Goal: Task Accomplishment & Management: Manage account settings

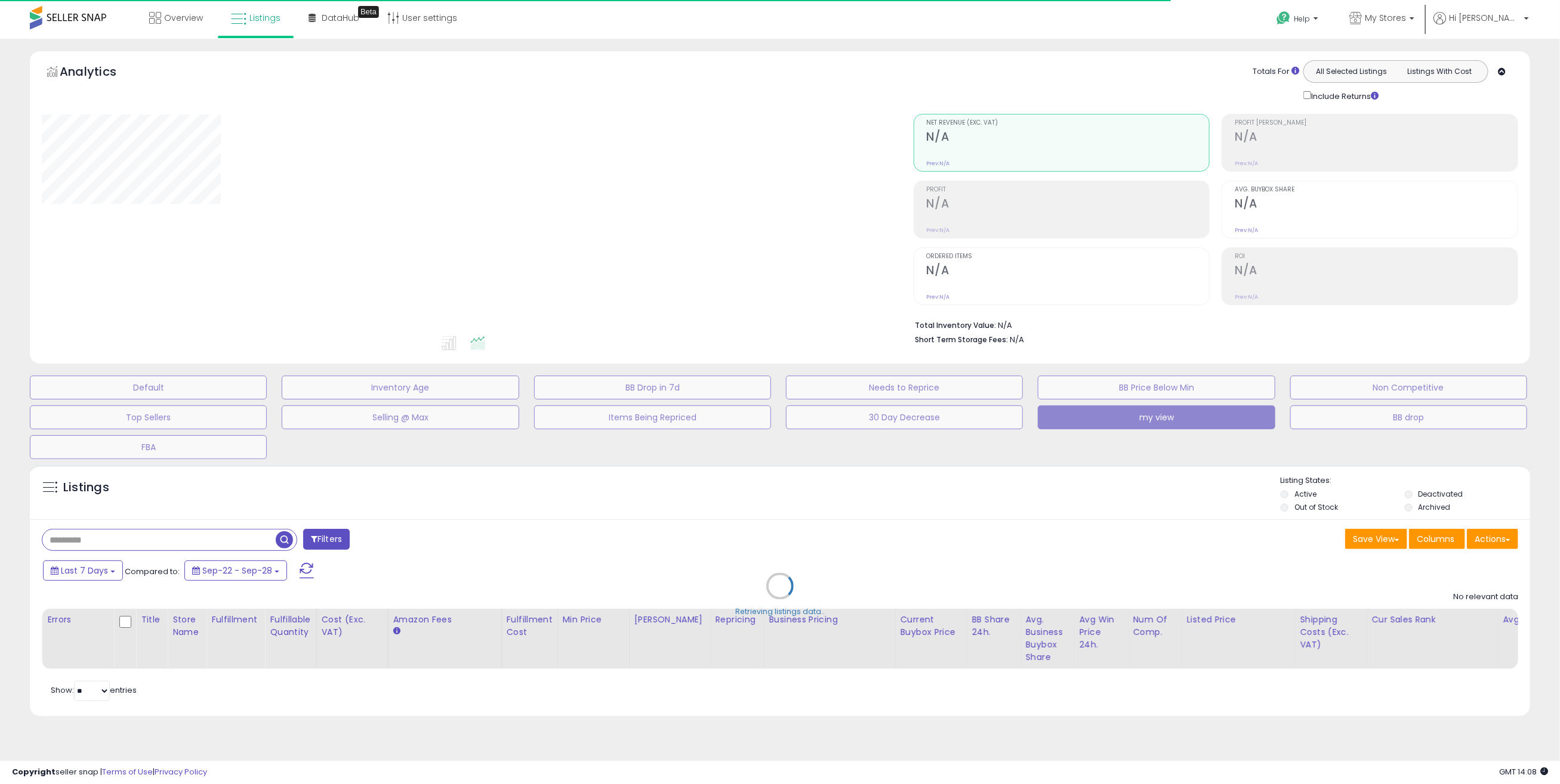
click at [212, 550] on div "Retrieving listings data.." at bounding box center [780, 595] width 1519 height 272
click at [216, 542] on div "Retrieving listings data.." at bounding box center [780, 595] width 1519 height 272
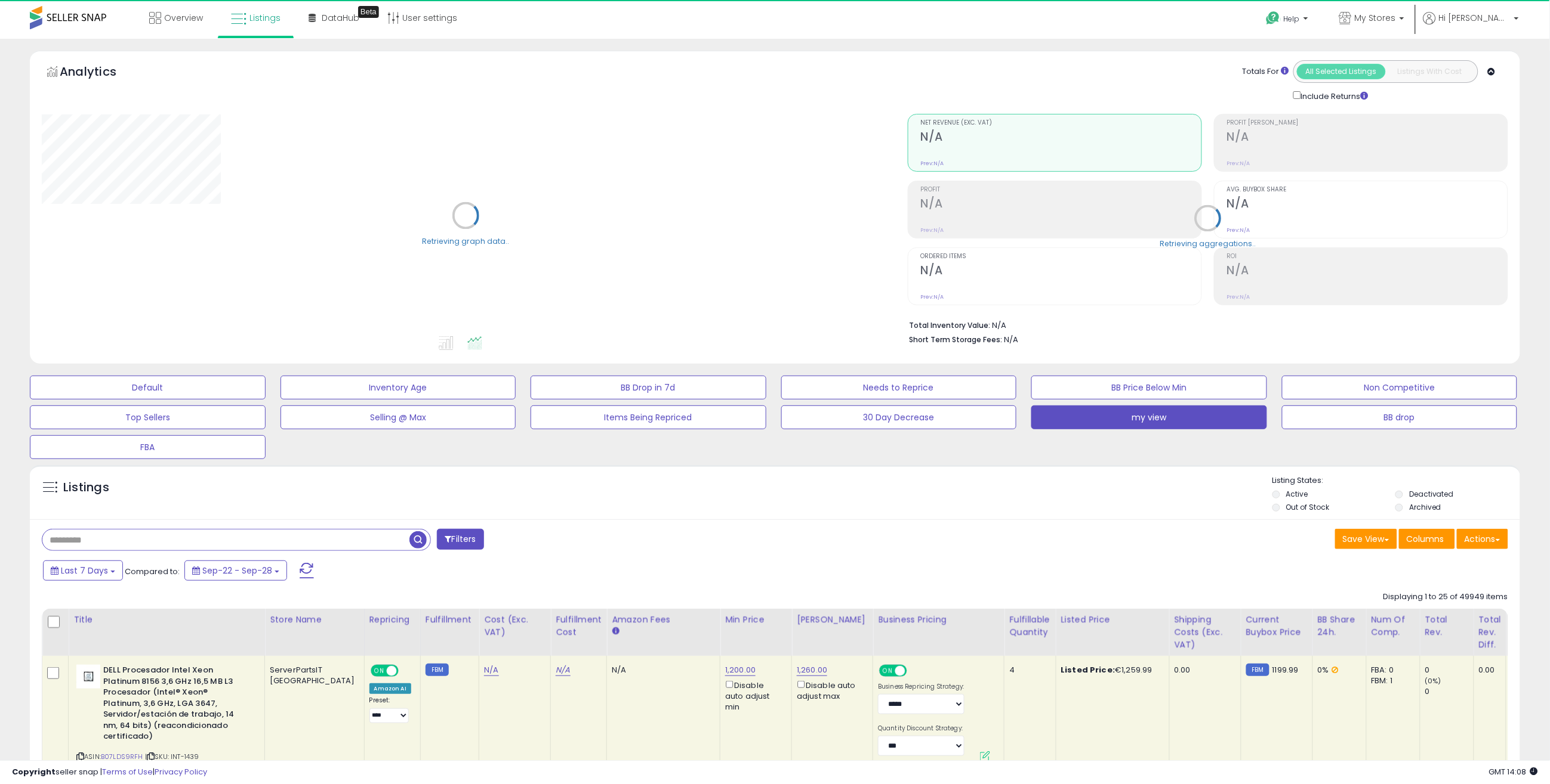
click at [216, 542] on input "text" at bounding box center [226, 540] width 368 height 21
paste input "**********"
type input "**********"
click at [425, 540] on span "button" at bounding box center [427, 540] width 17 height 17
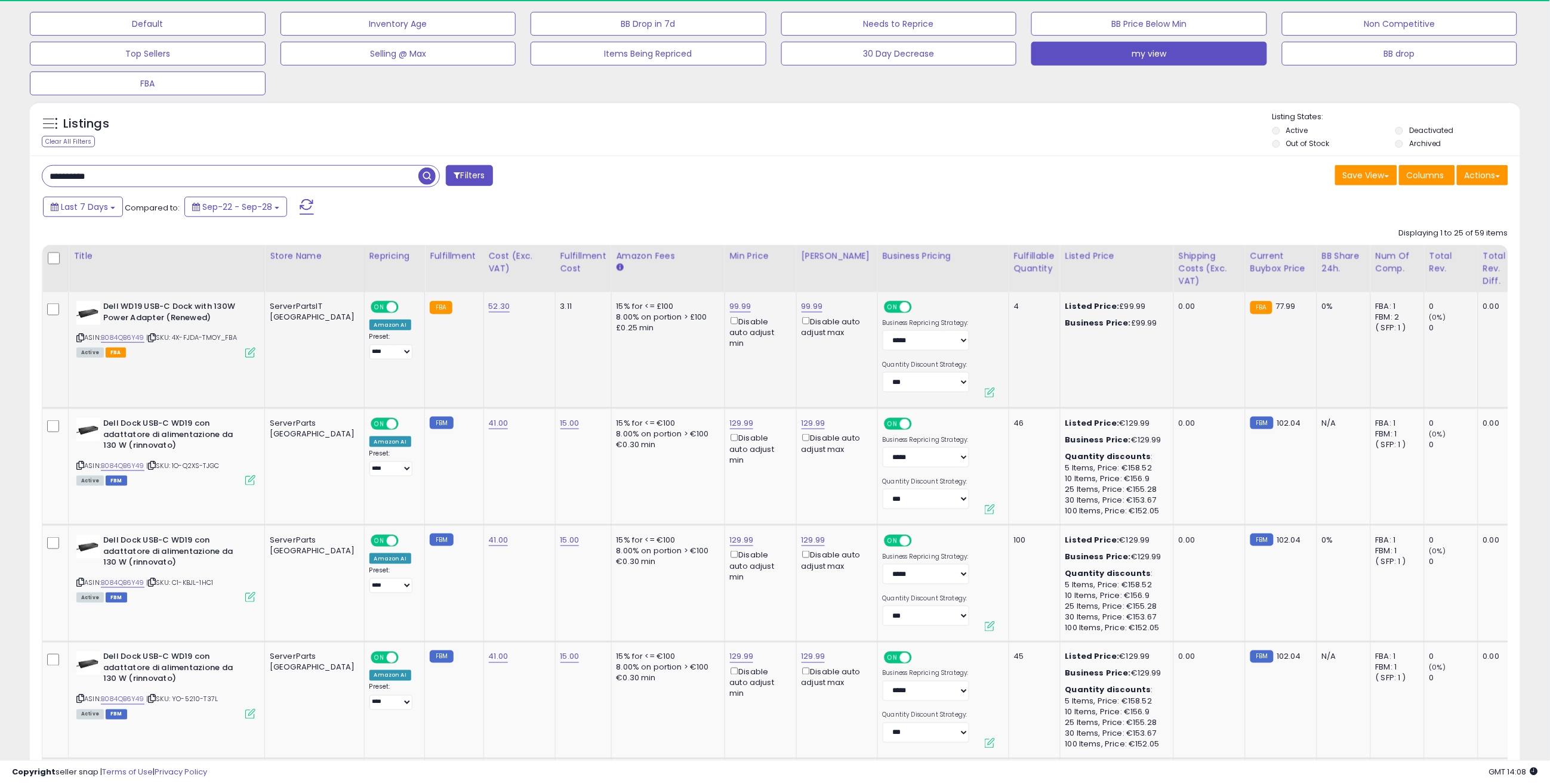
scroll to position [198, 0]
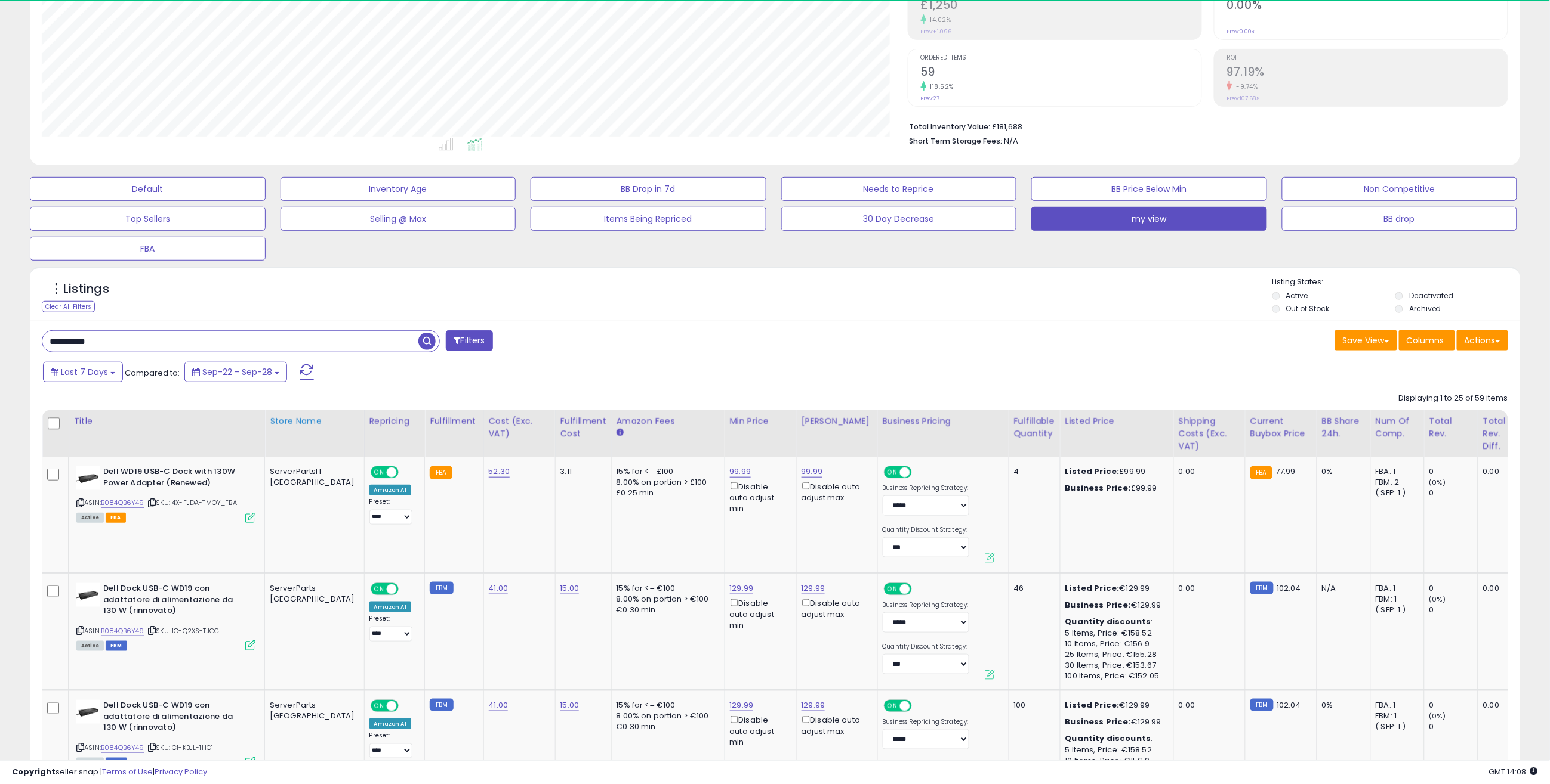
click at [308, 422] on div "Store Name" at bounding box center [314, 421] width 90 height 13
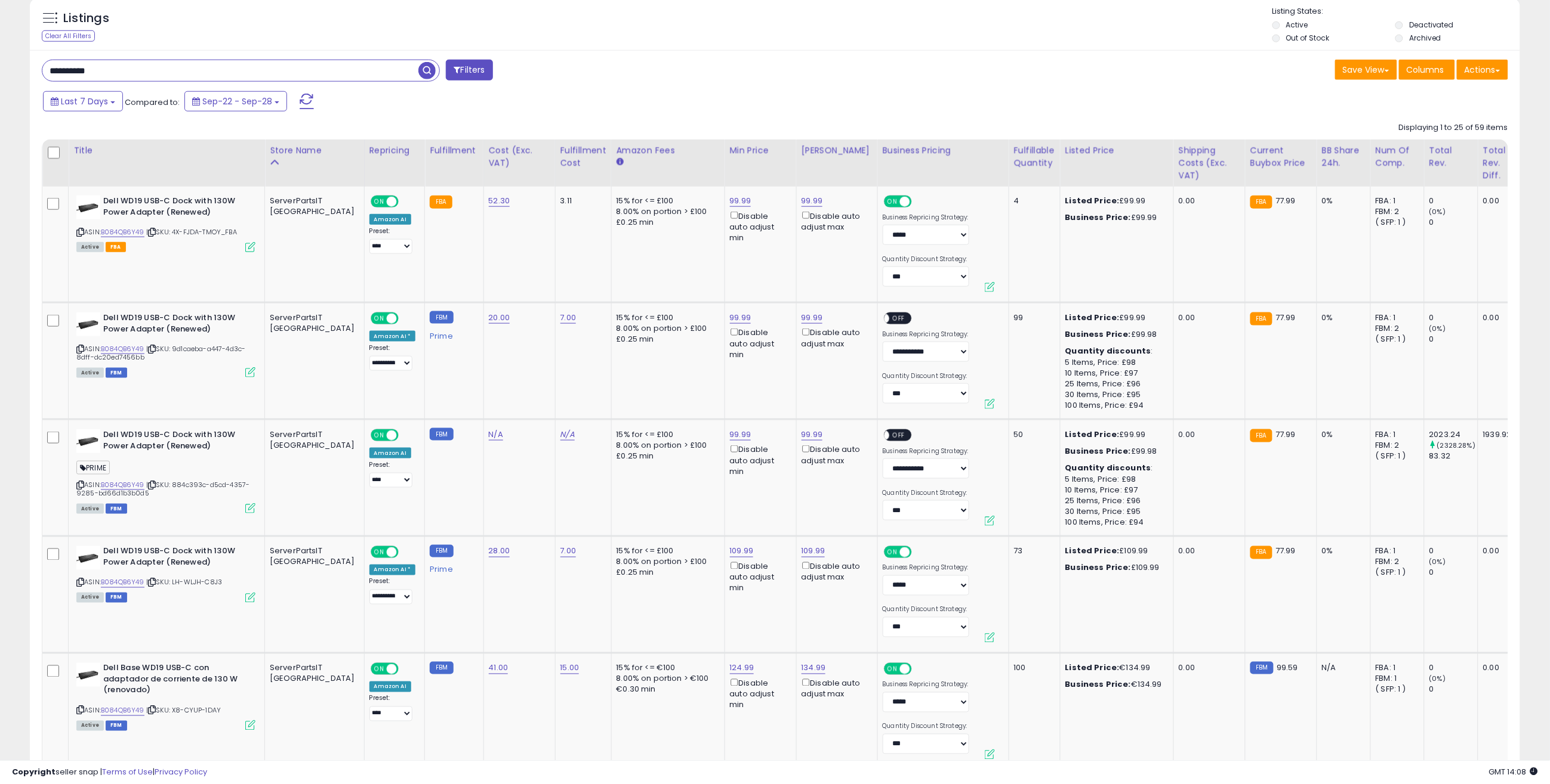
scroll to position [530, 0]
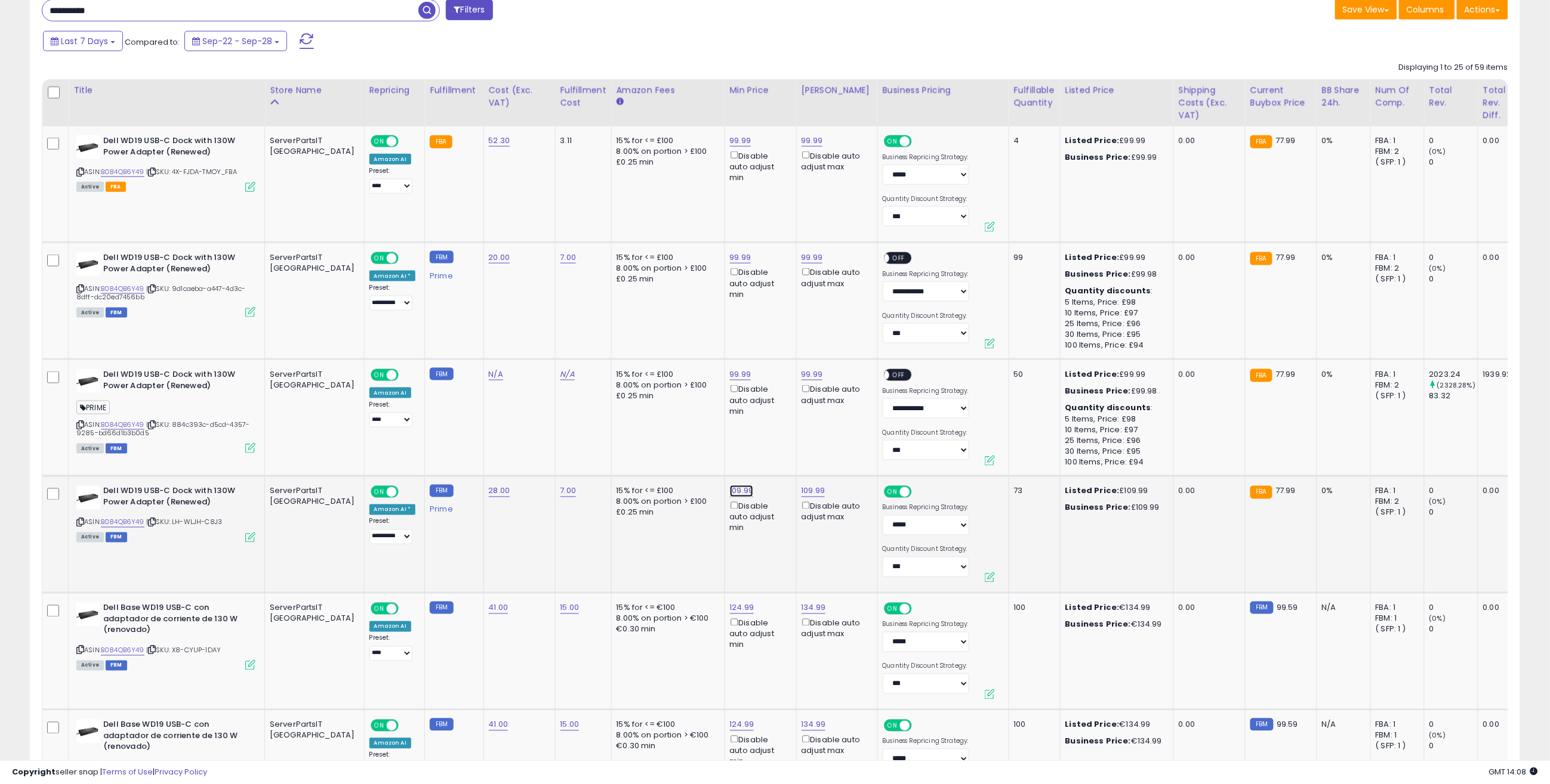
click at [730, 489] on link "109.99" at bounding box center [741, 491] width 24 height 12
drag, startPoint x: 664, startPoint y: 447, endPoint x: 559, endPoint y: 445, distance: 105.0
type input "*****"
click button "submit" at bounding box center [737, 449] width 21 height 18
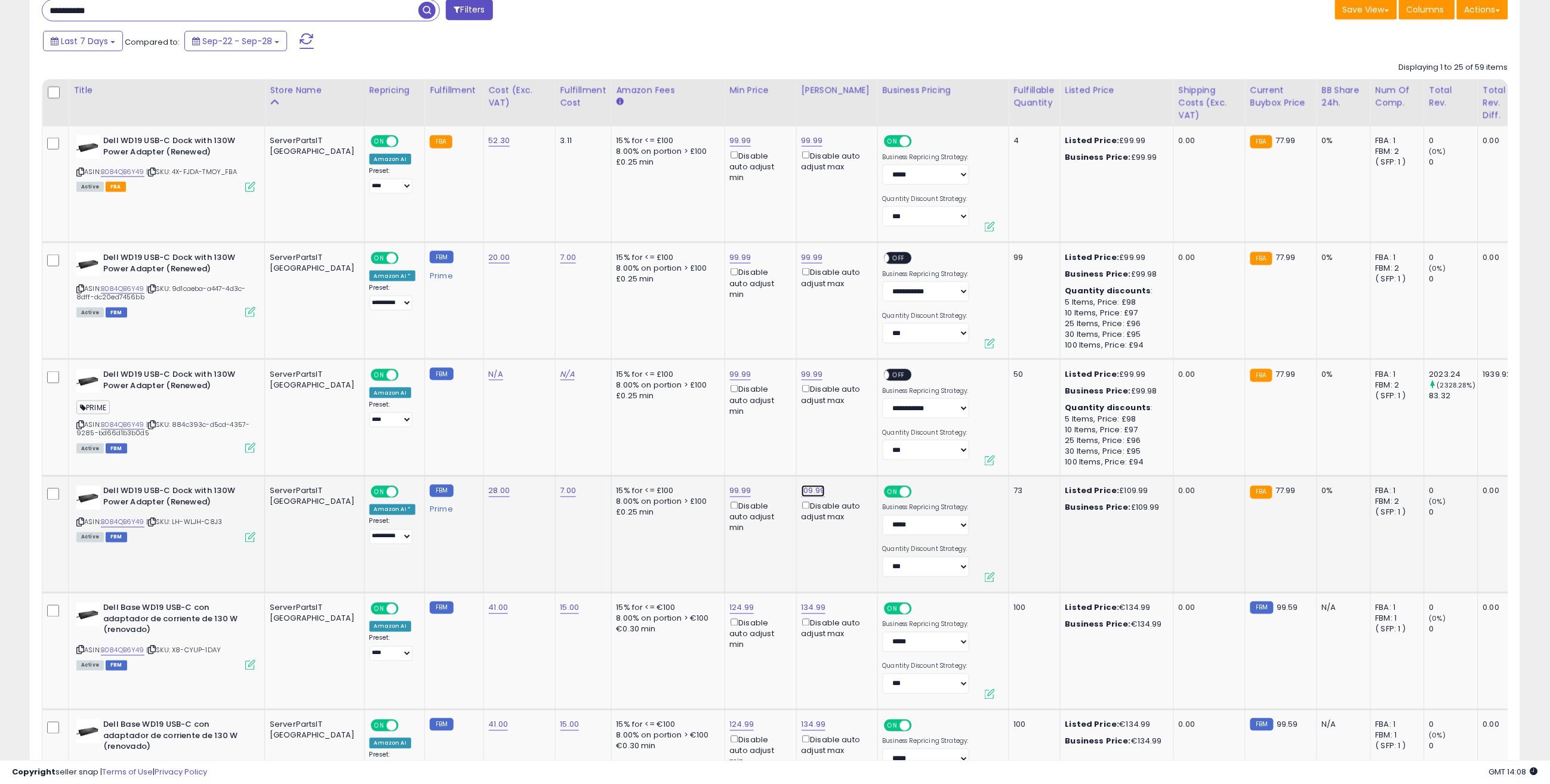
click at [802, 491] on link "109.99" at bounding box center [813, 491] width 24 height 12
drag, startPoint x: 750, startPoint y: 455, endPoint x: 633, endPoint y: 445, distance: 117.4
type input "*****"
click button "submit" at bounding box center [809, 449] width 21 height 18
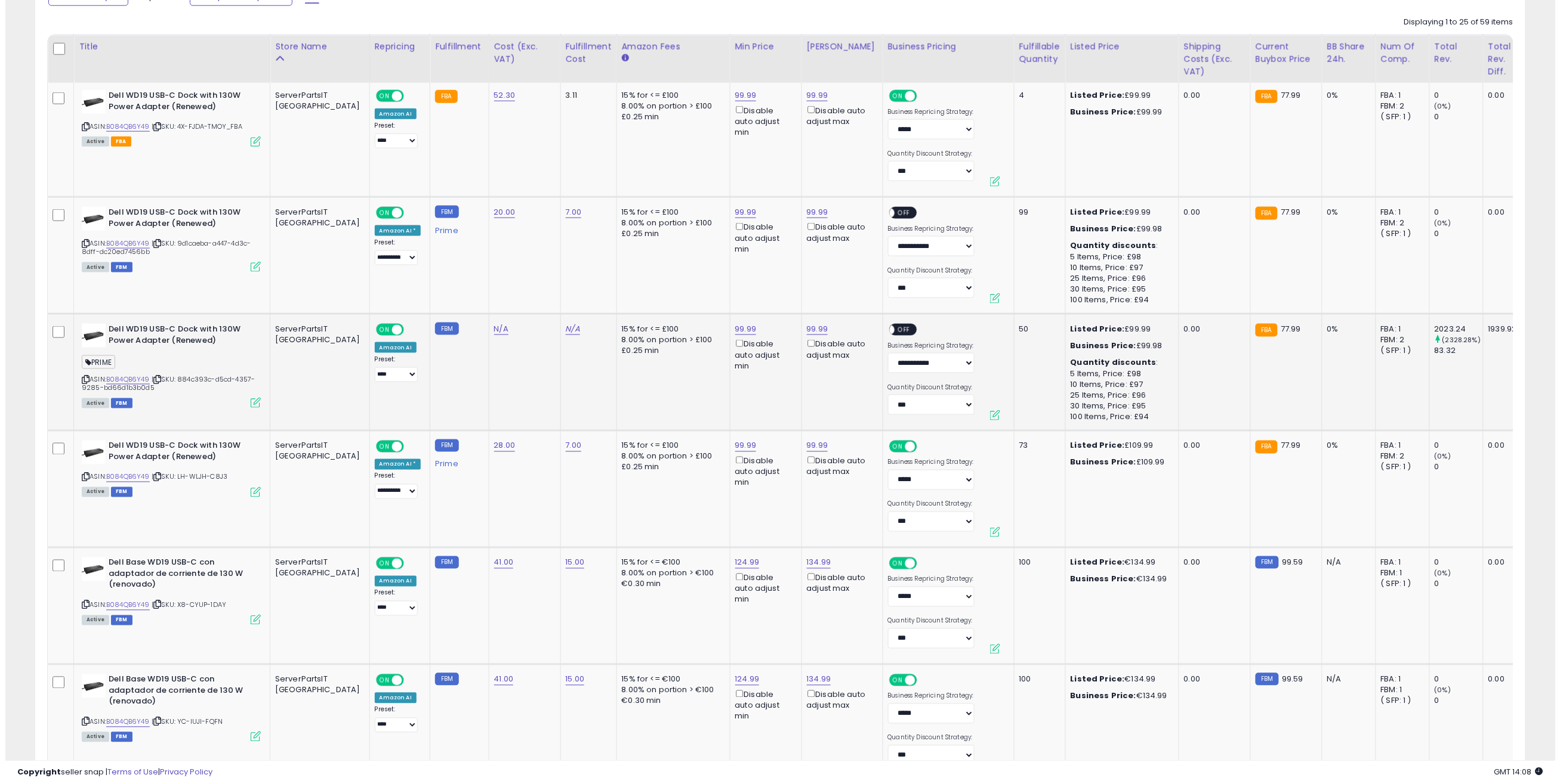
scroll to position [663, 0]
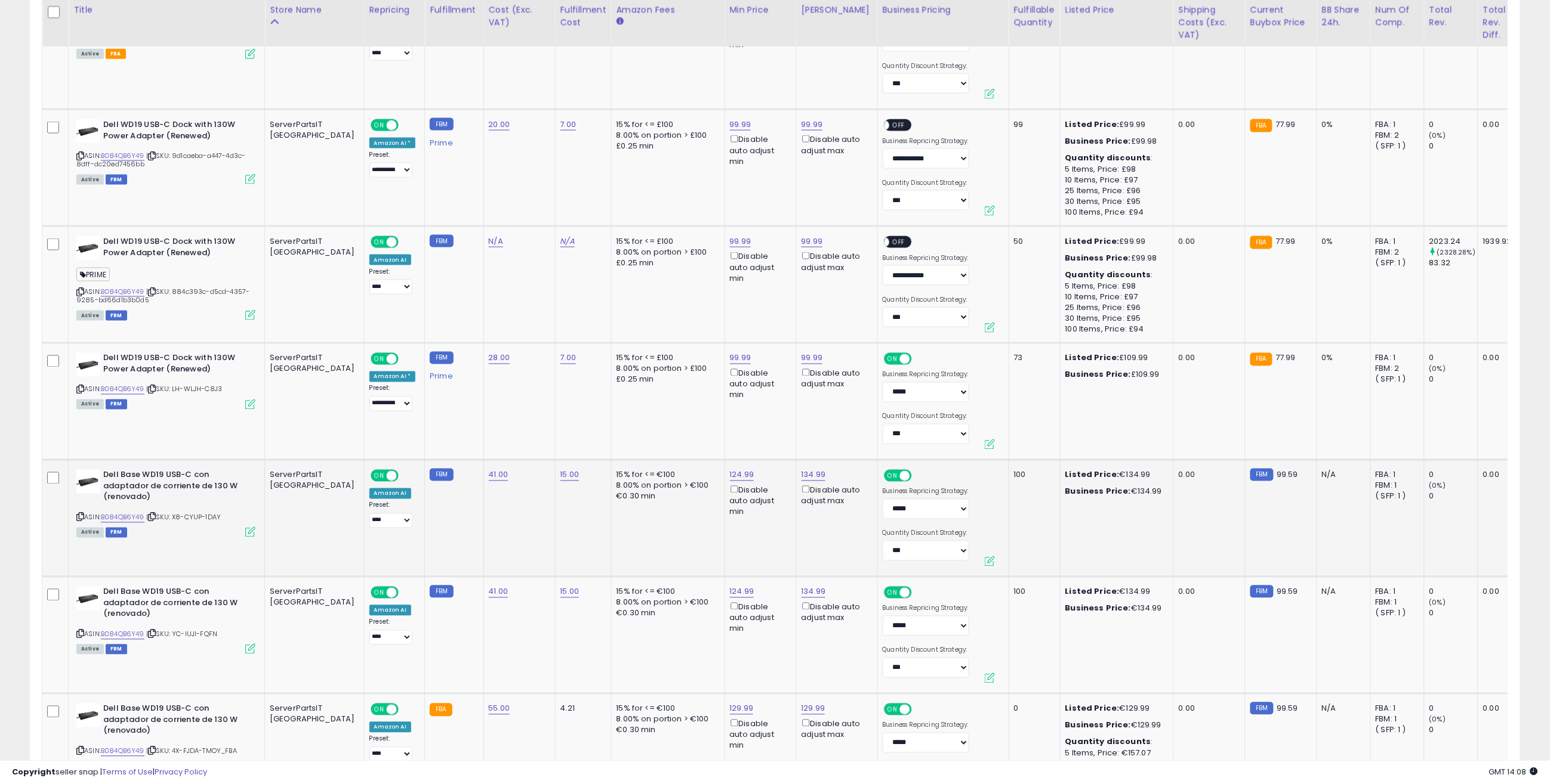
click at [249, 527] on icon at bounding box center [250, 532] width 10 height 10
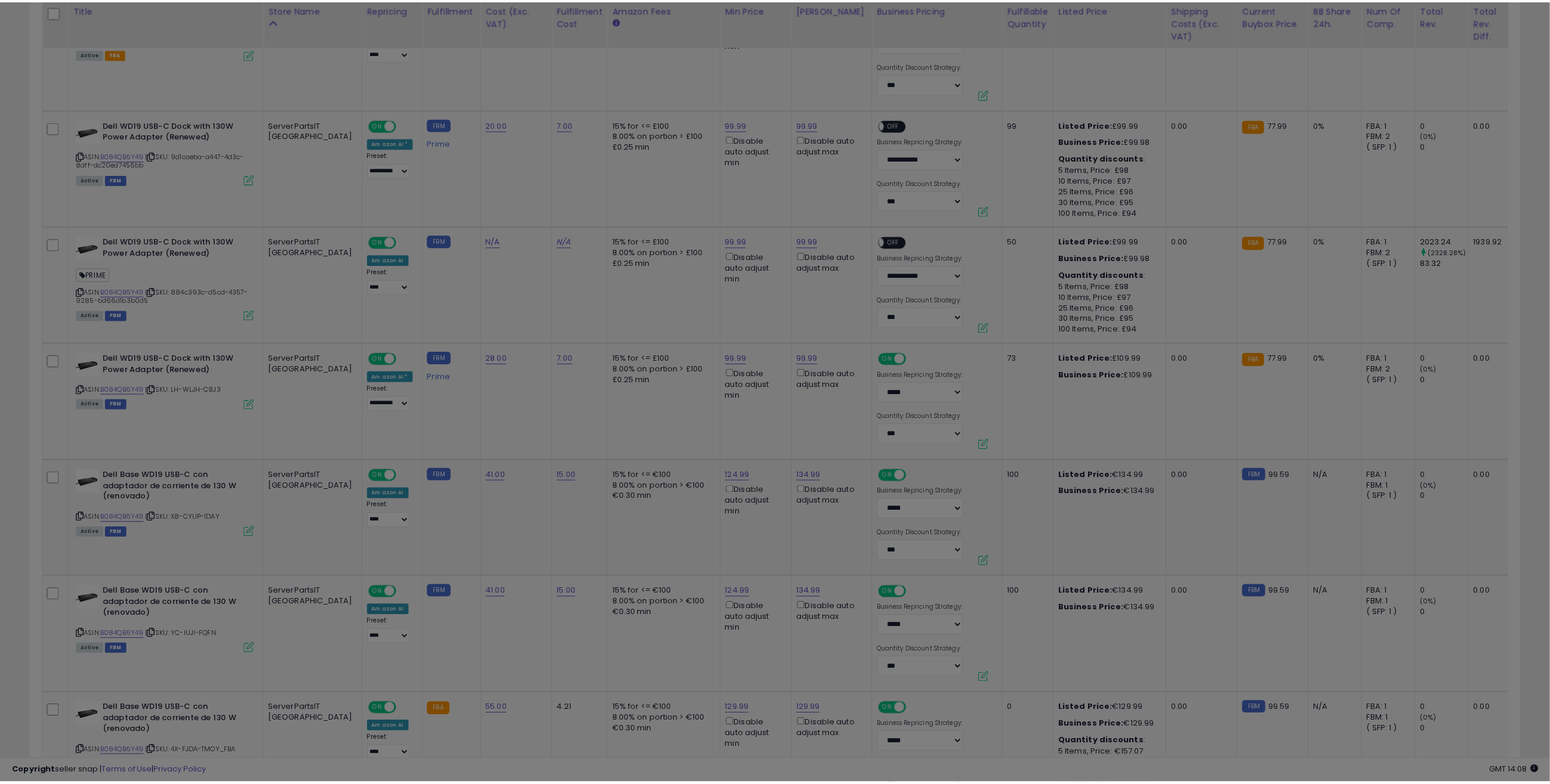
scroll to position [244, 872]
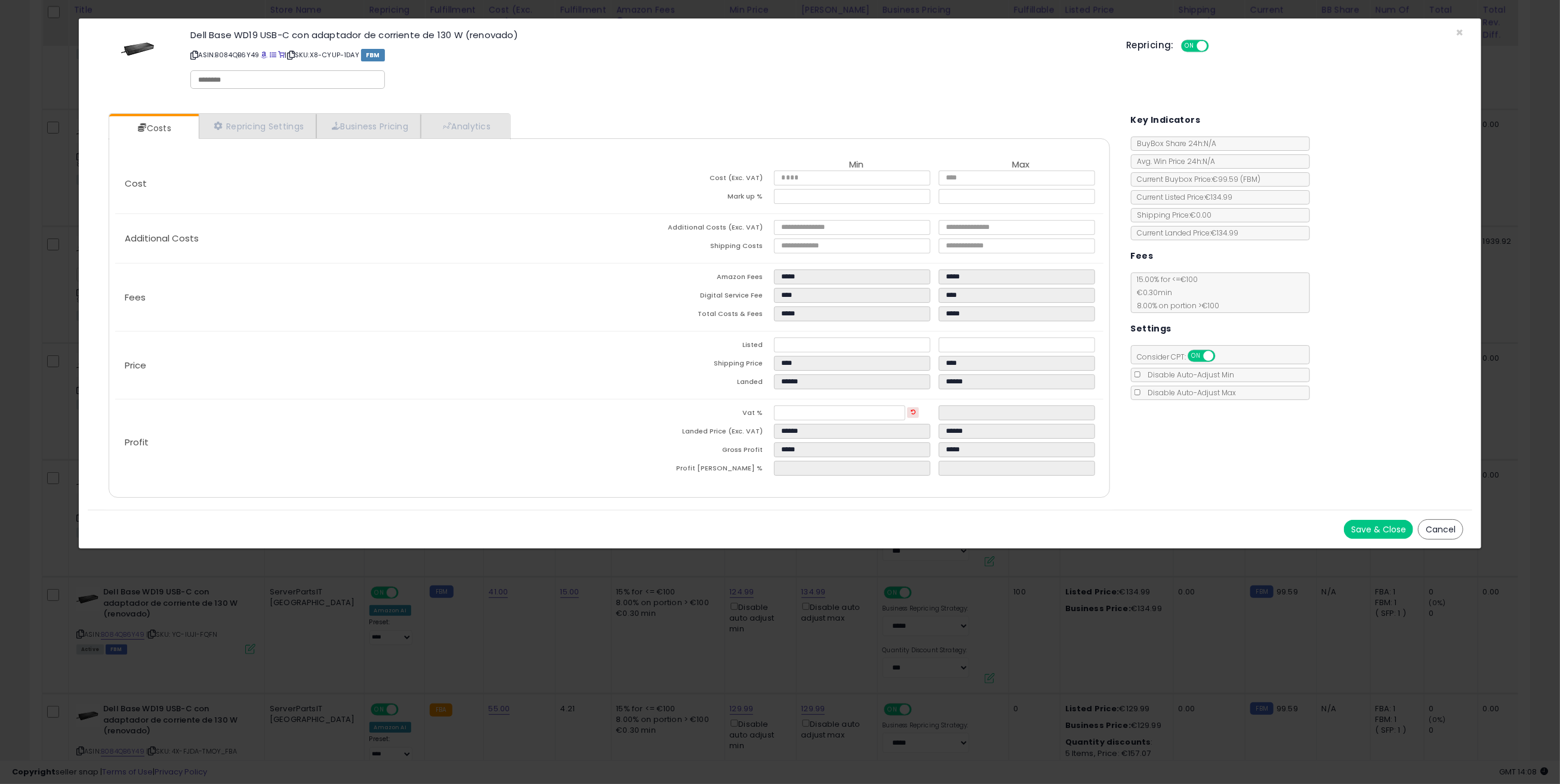
click at [1429, 528] on button "Cancel" at bounding box center [1440, 530] width 45 height 21
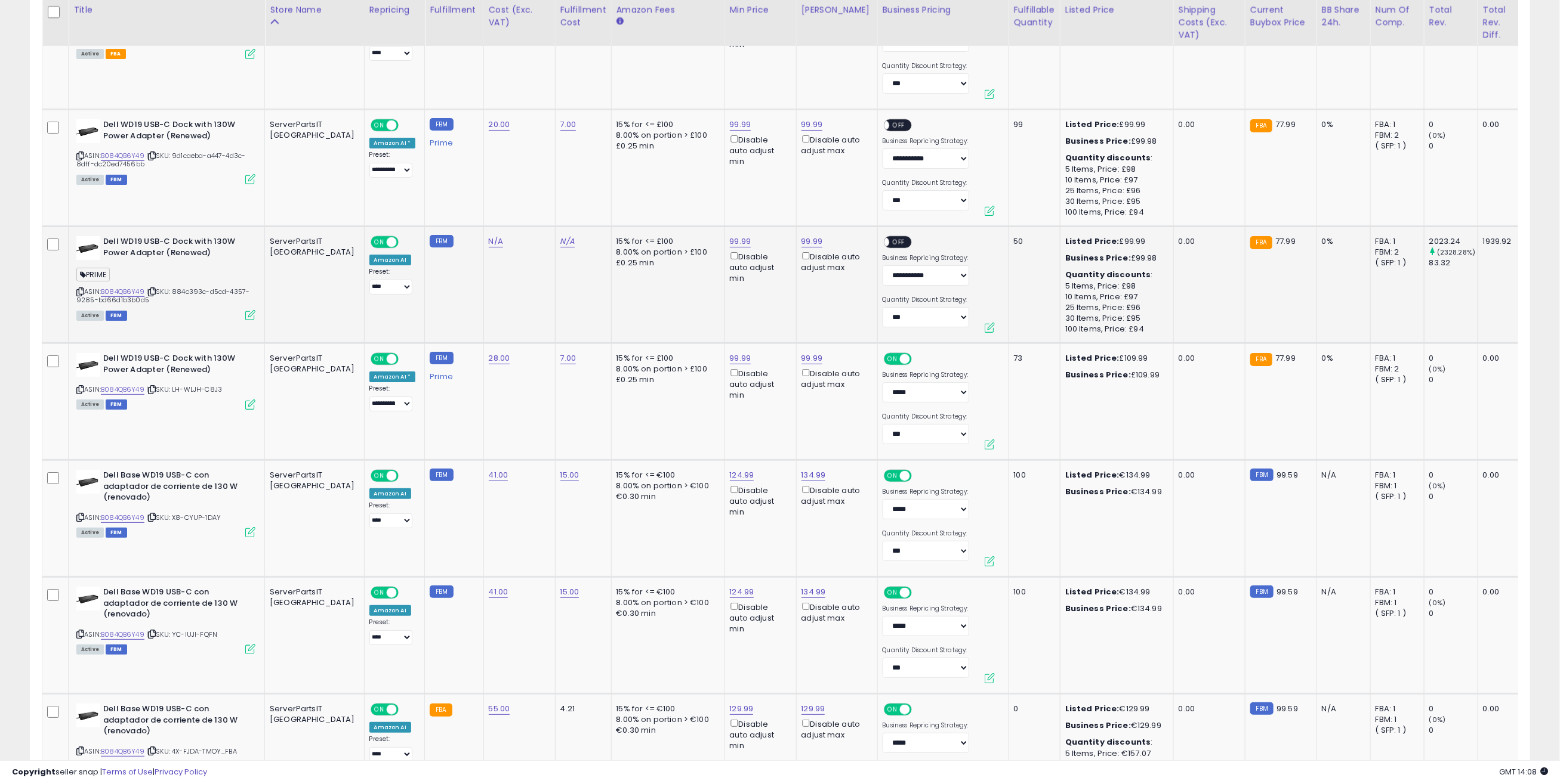
scroll to position [596292, 596045]
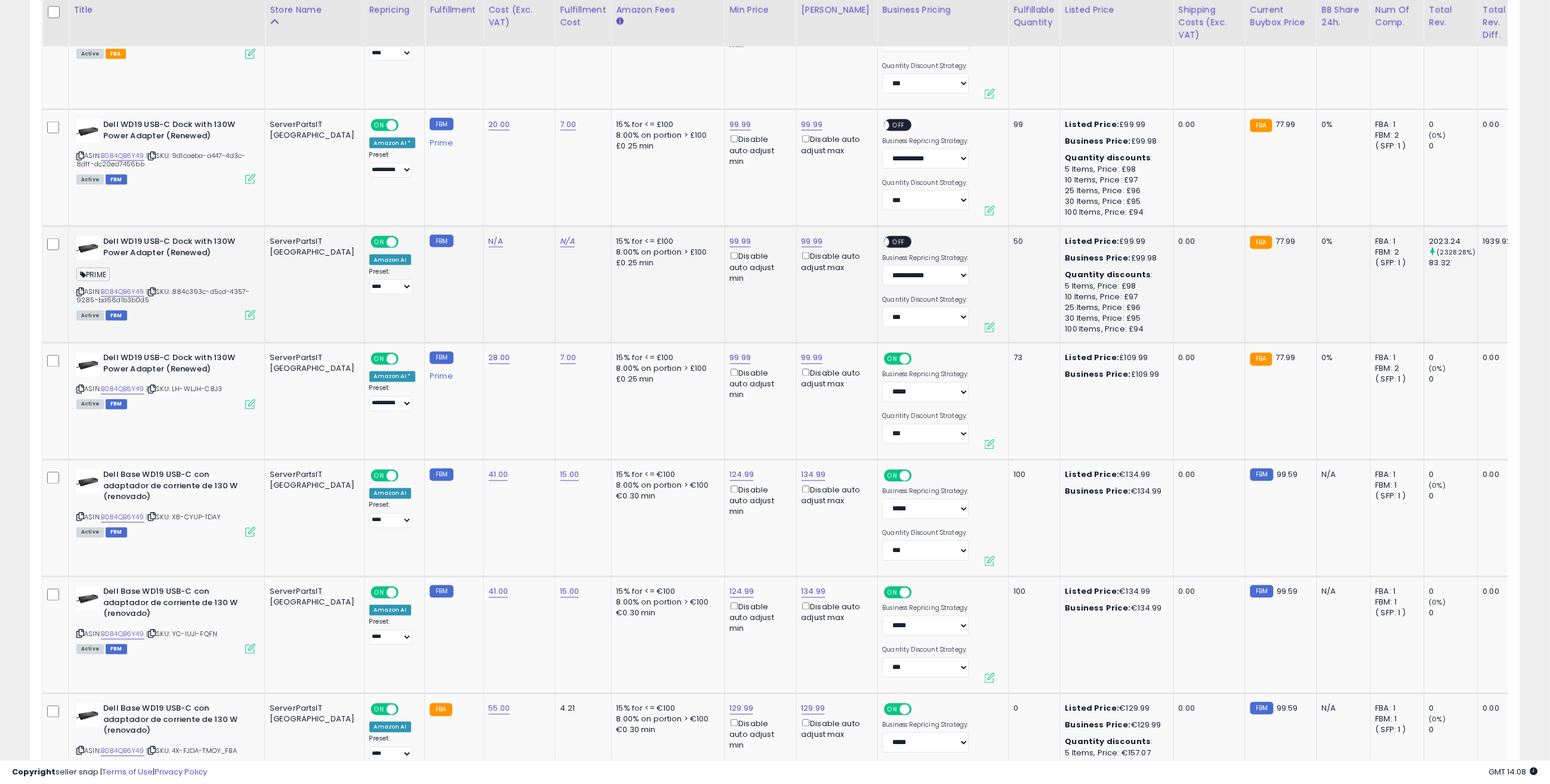
click at [251, 317] on icon at bounding box center [250, 314] width 10 height 10
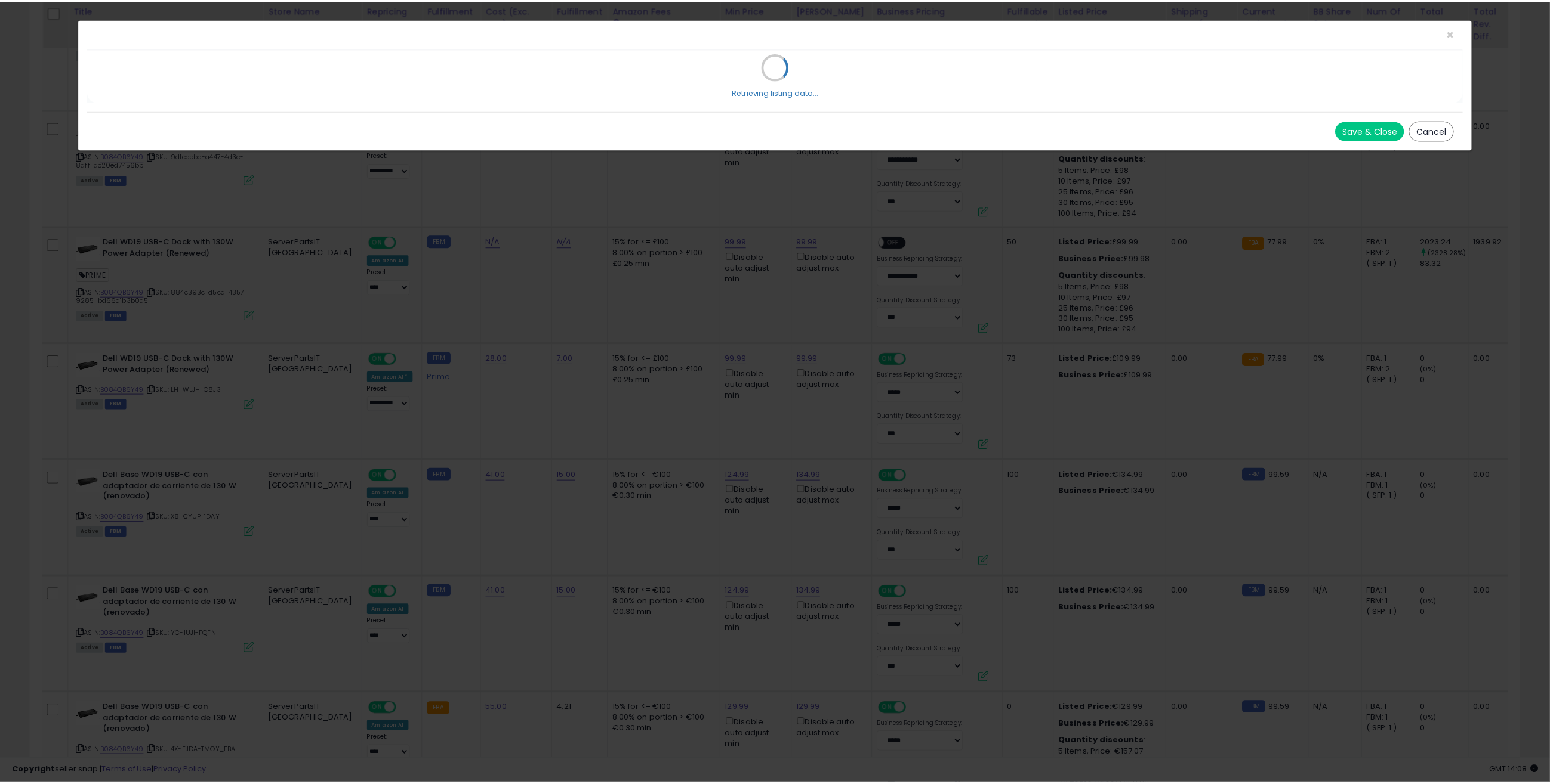
scroll to position [244, 872]
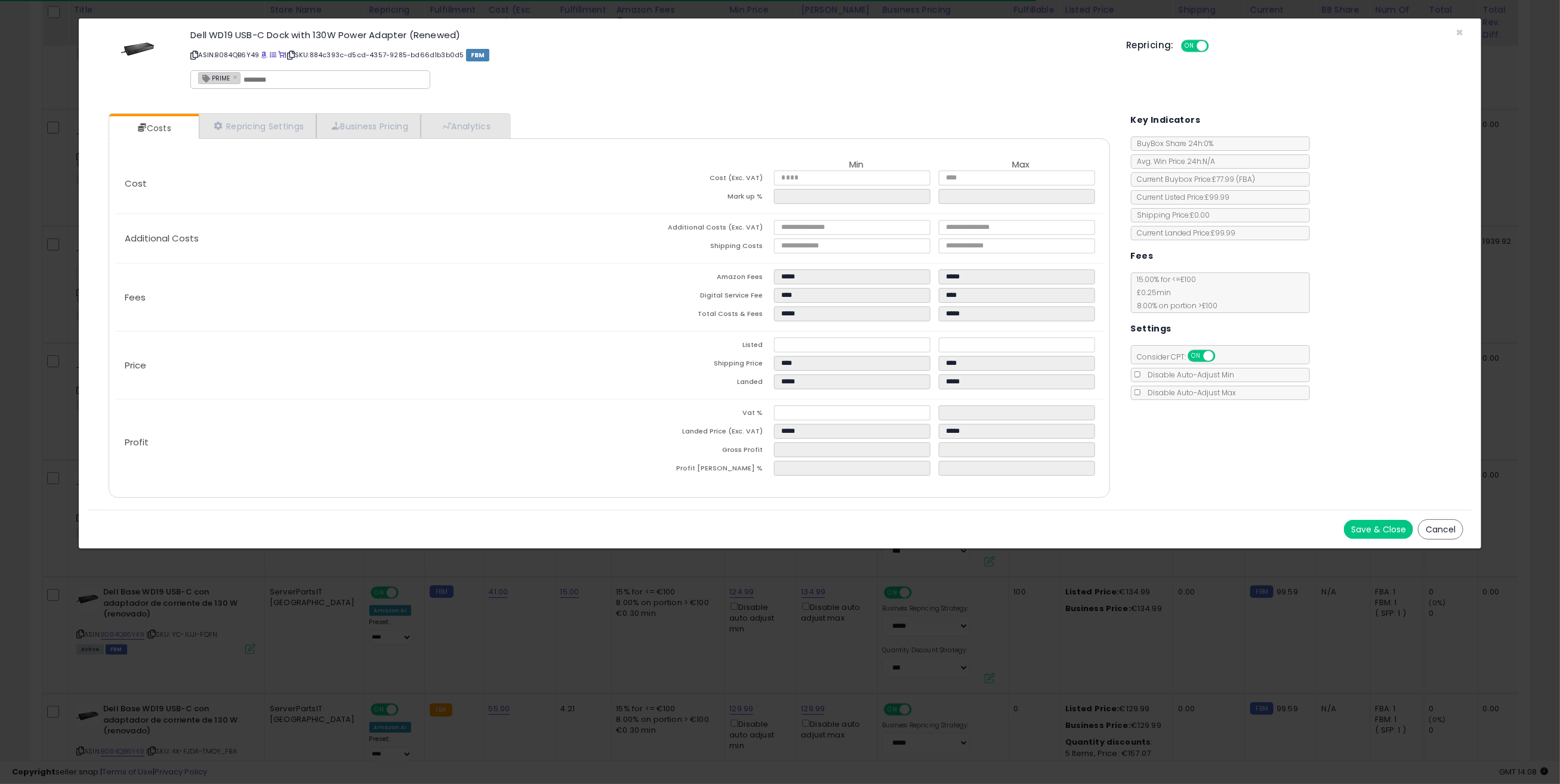
click at [1436, 521] on button "Cancel" at bounding box center [1440, 530] width 45 height 21
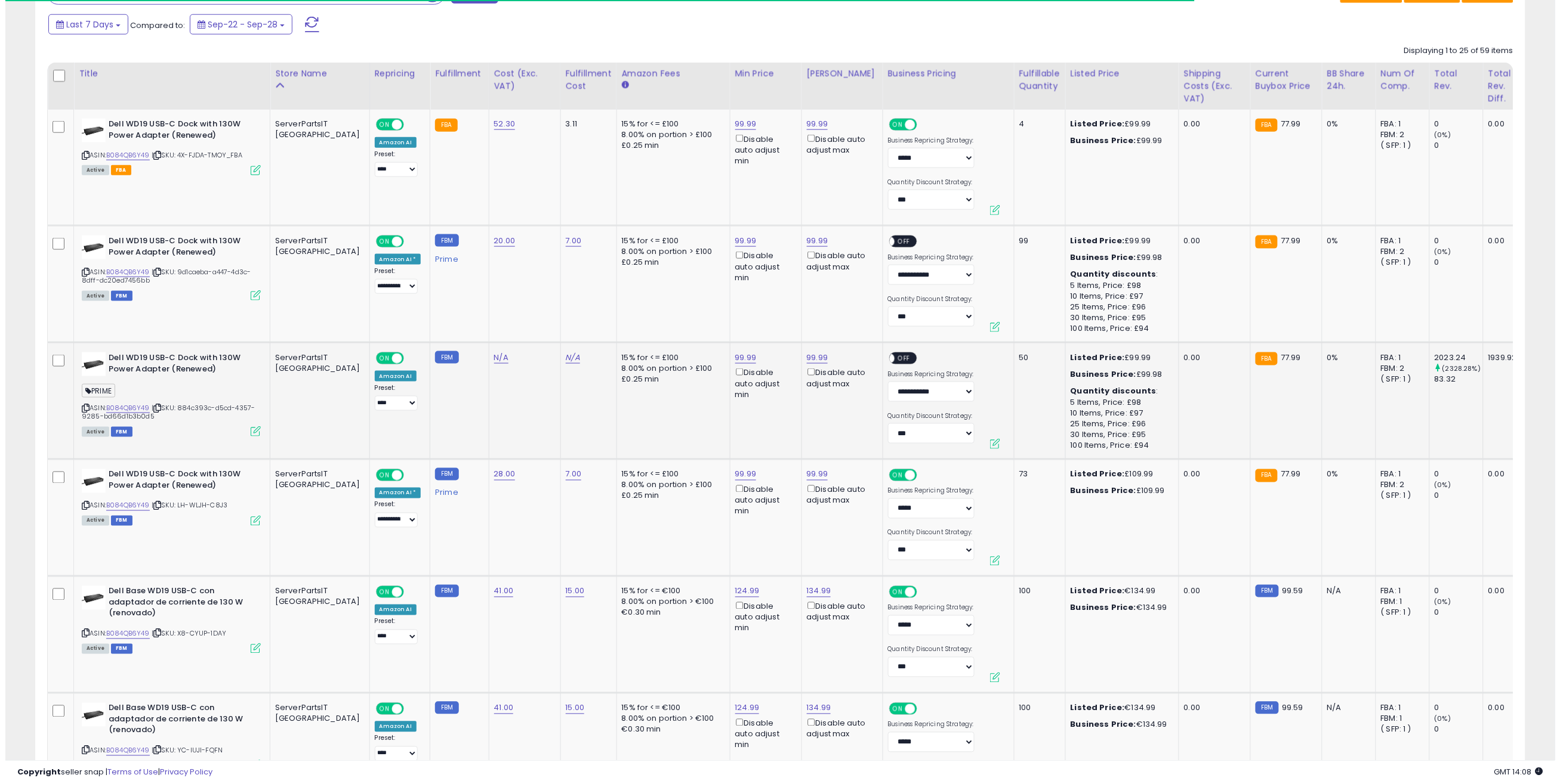
scroll to position [463, 0]
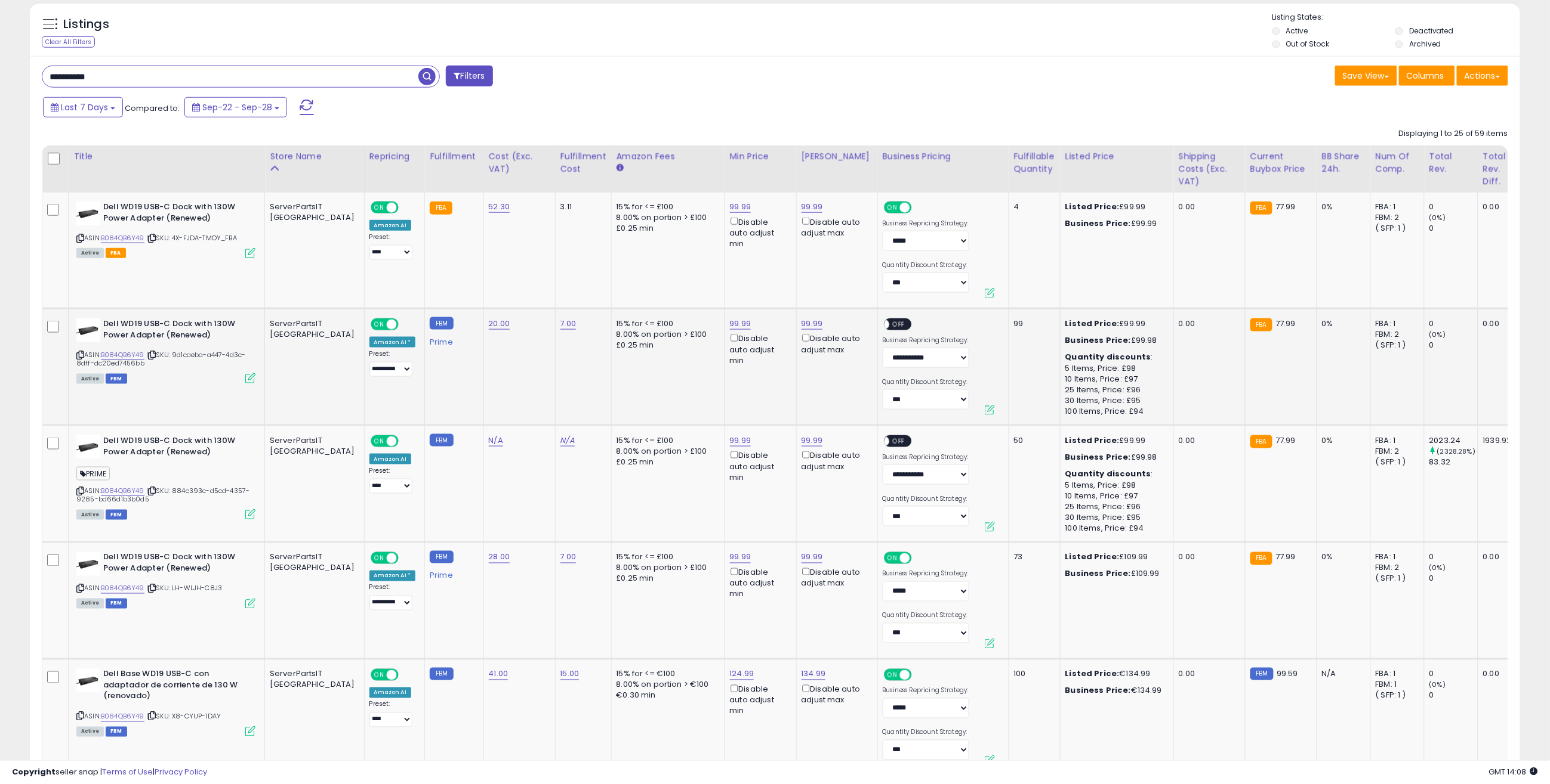
click at [253, 383] on icon at bounding box center [250, 378] width 10 height 10
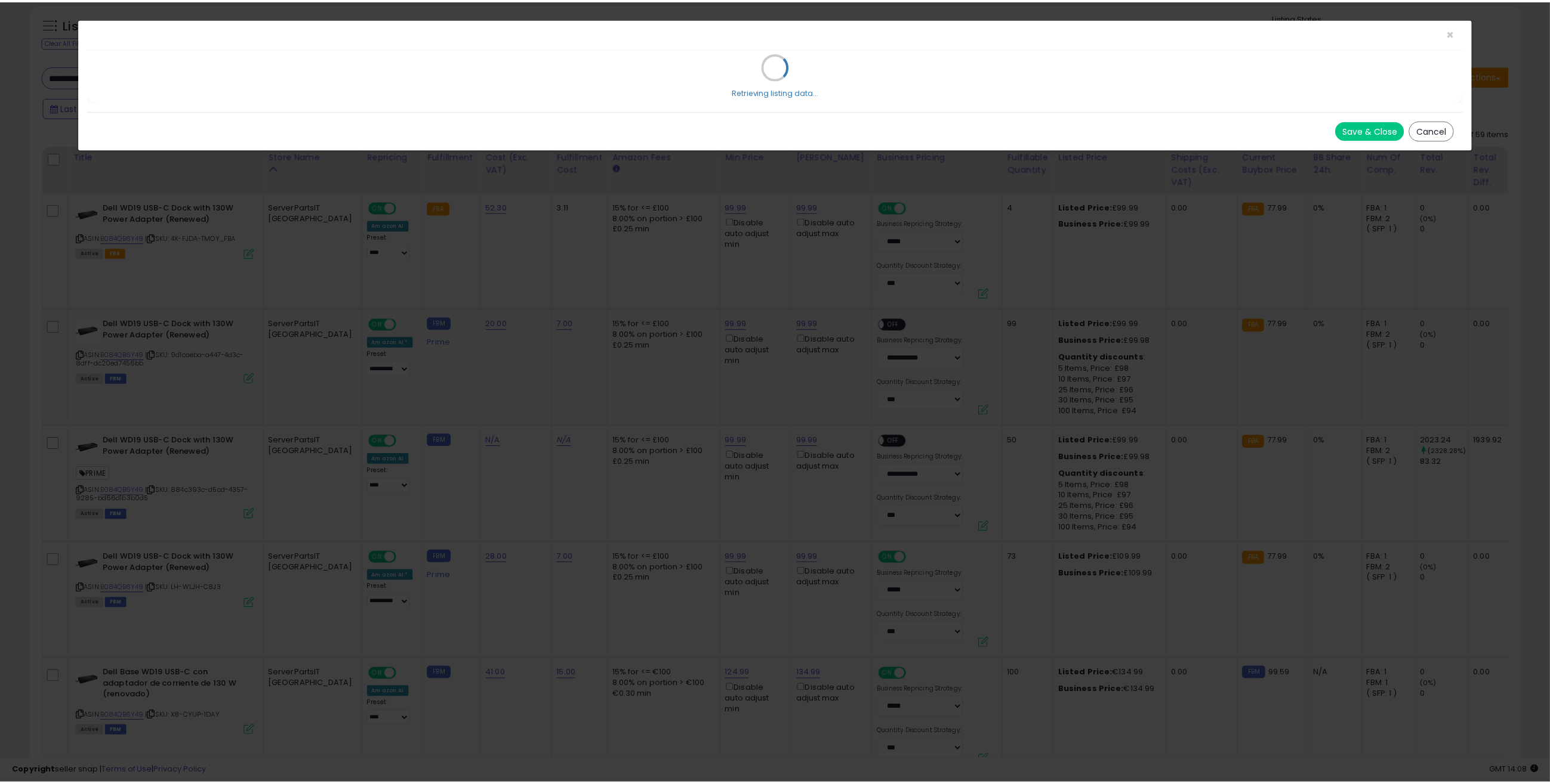
scroll to position [244, 872]
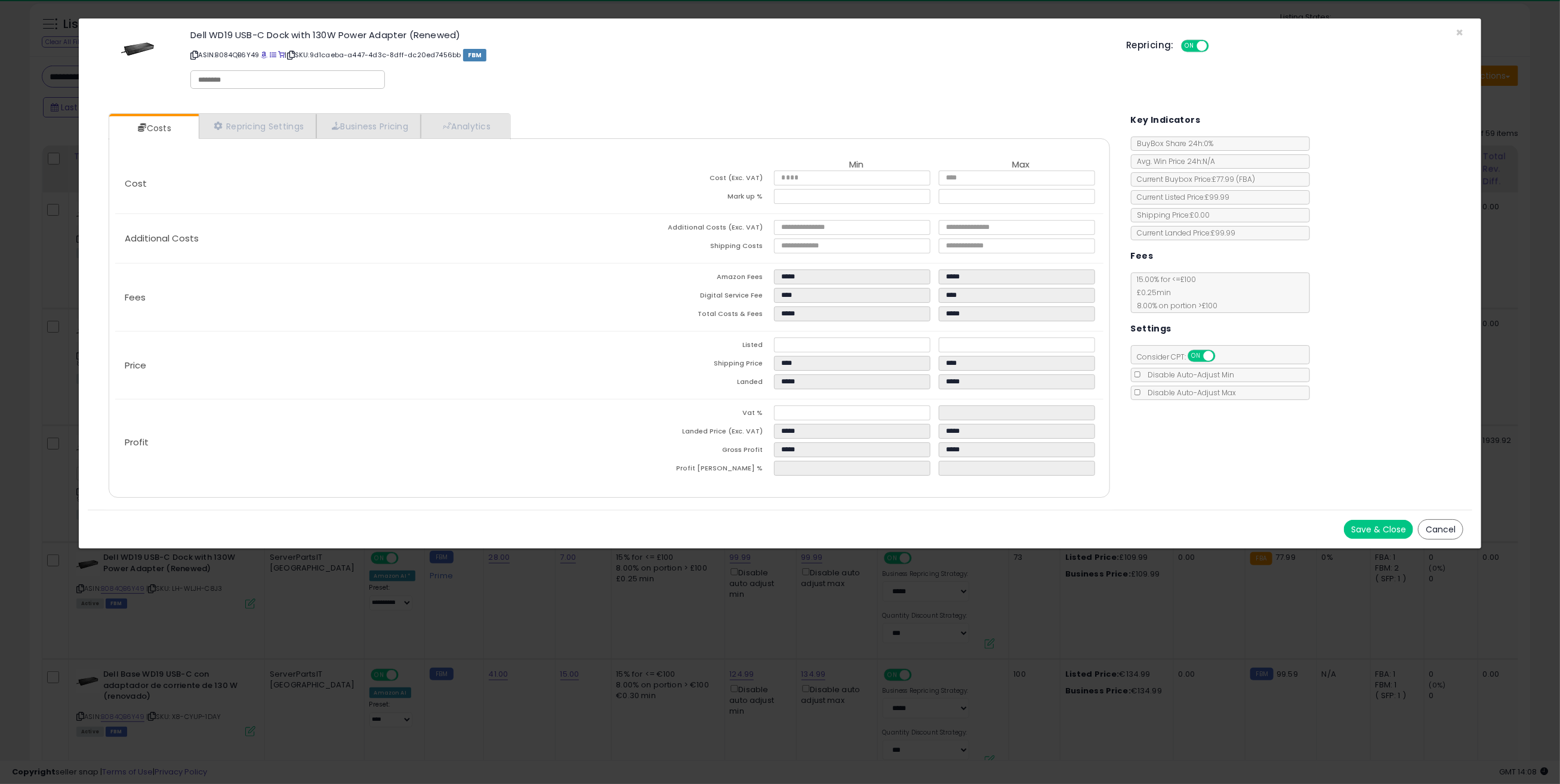
click at [1431, 533] on button "Cancel" at bounding box center [1440, 530] width 45 height 21
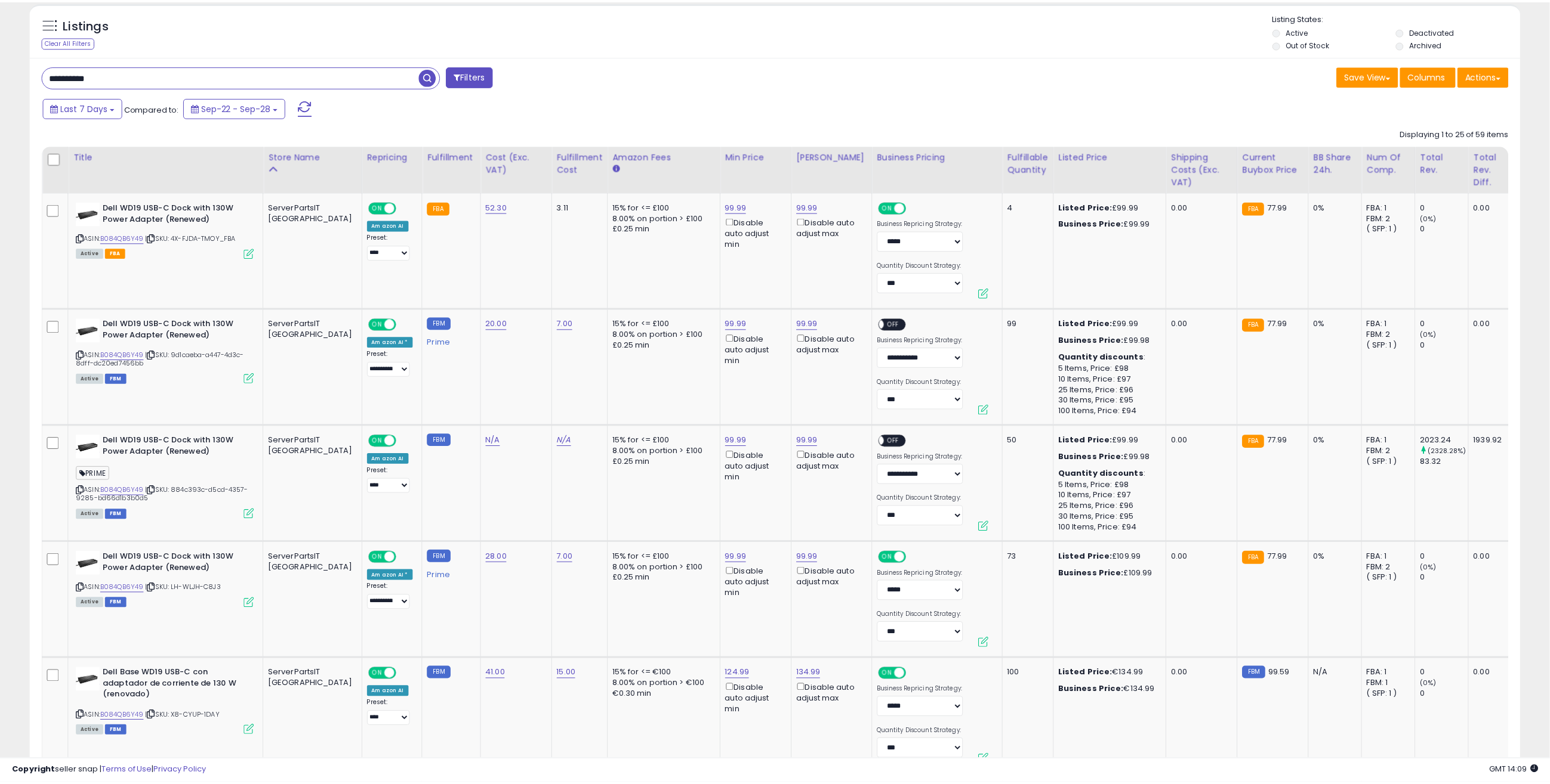
scroll to position [596292, 596001]
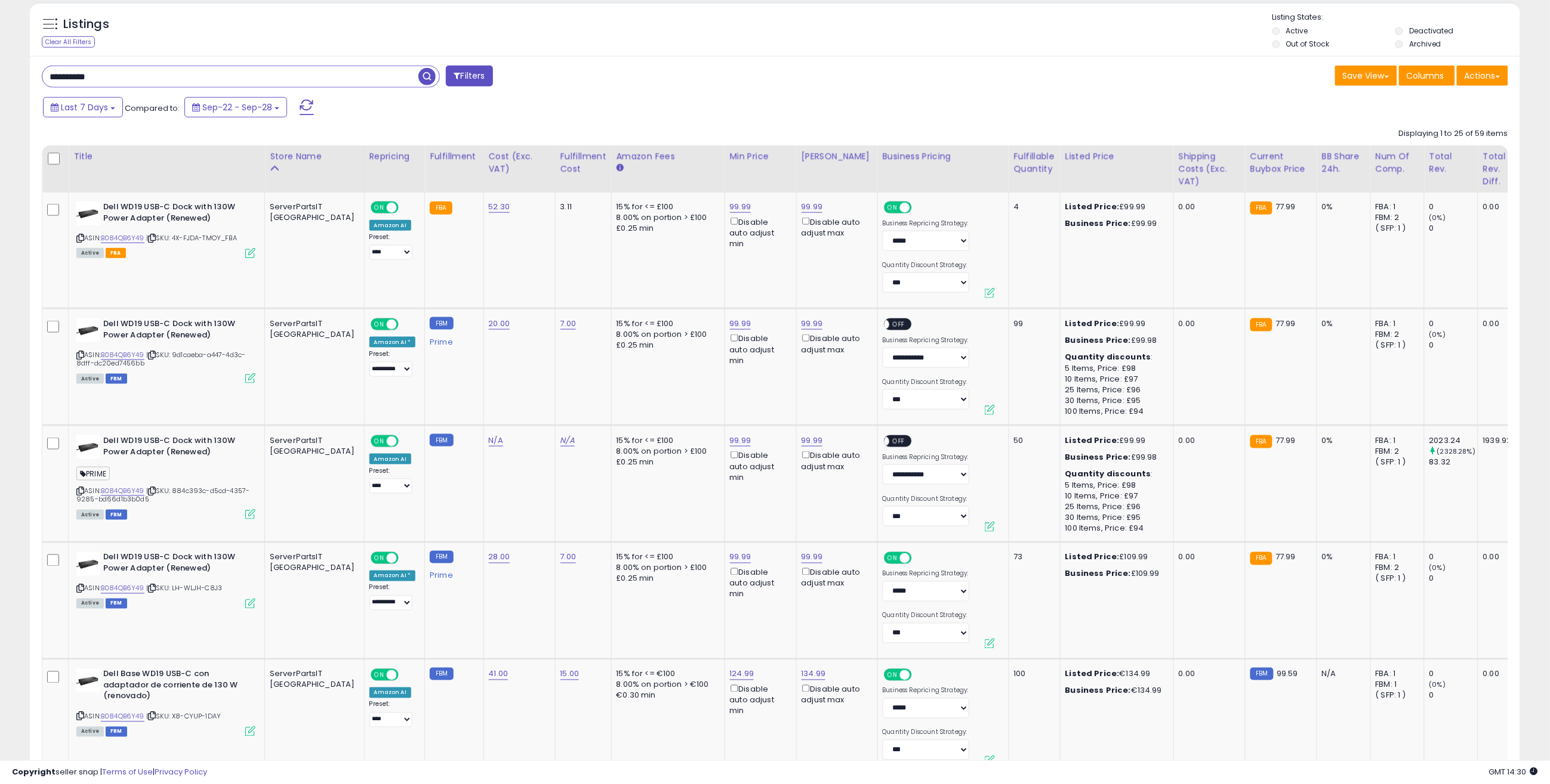
click at [207, 75] on input "**********" at bounding box center [230, 76] width 376 height 21
type input "****"
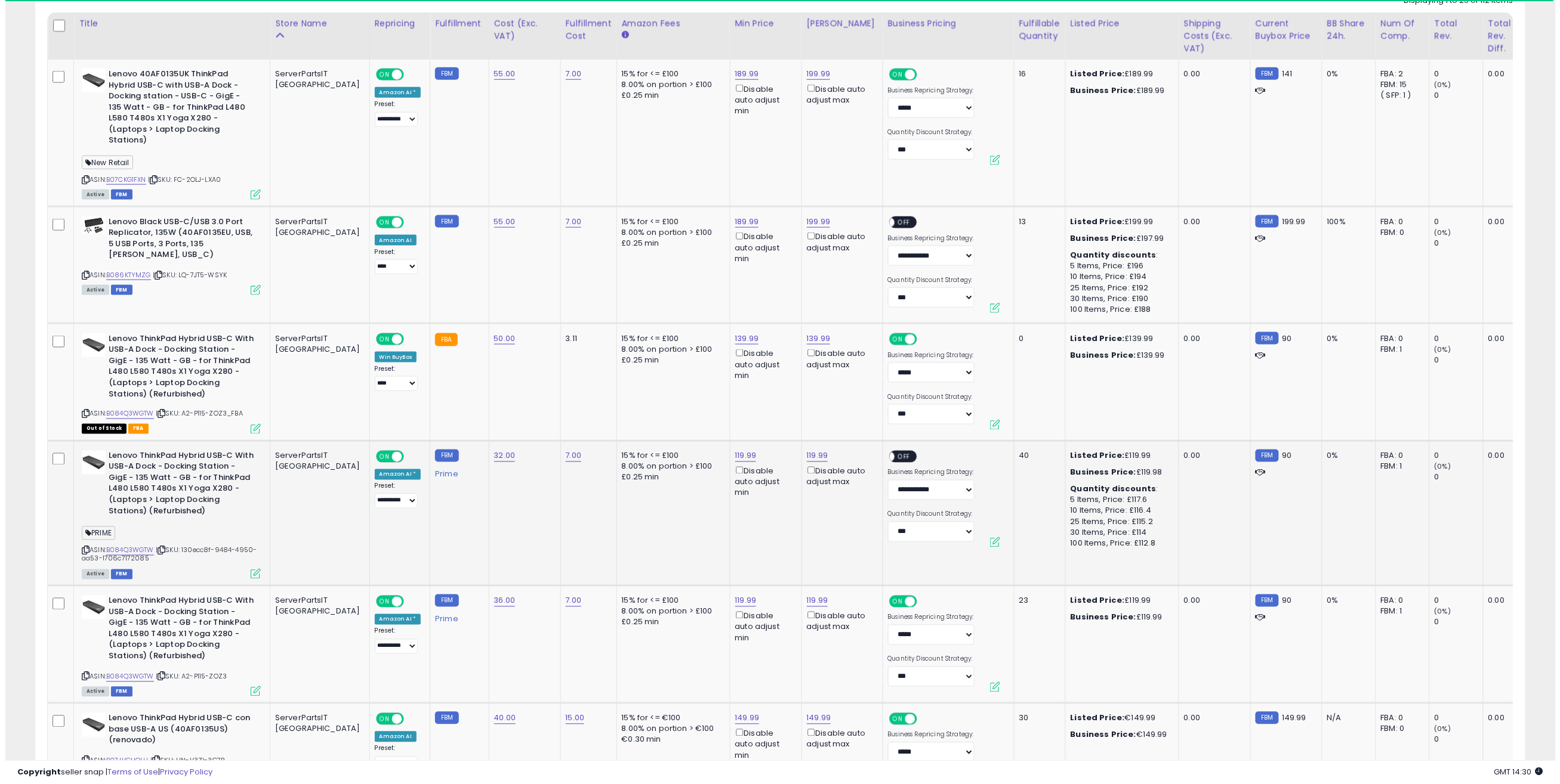
scroll to position [244, 866]
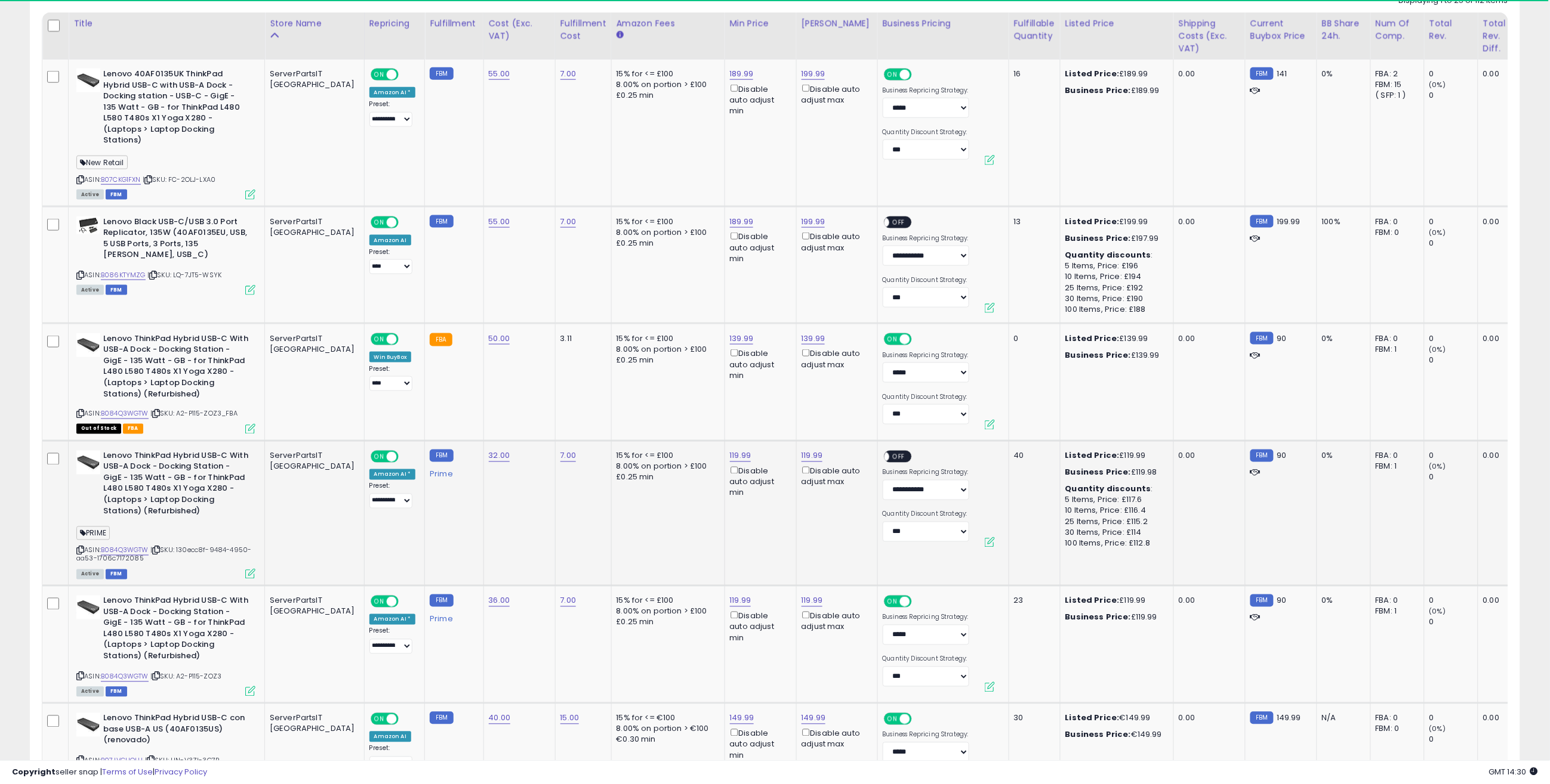
click at [252, 571] on icon at bounding box center [250, 574] width 10 height 10
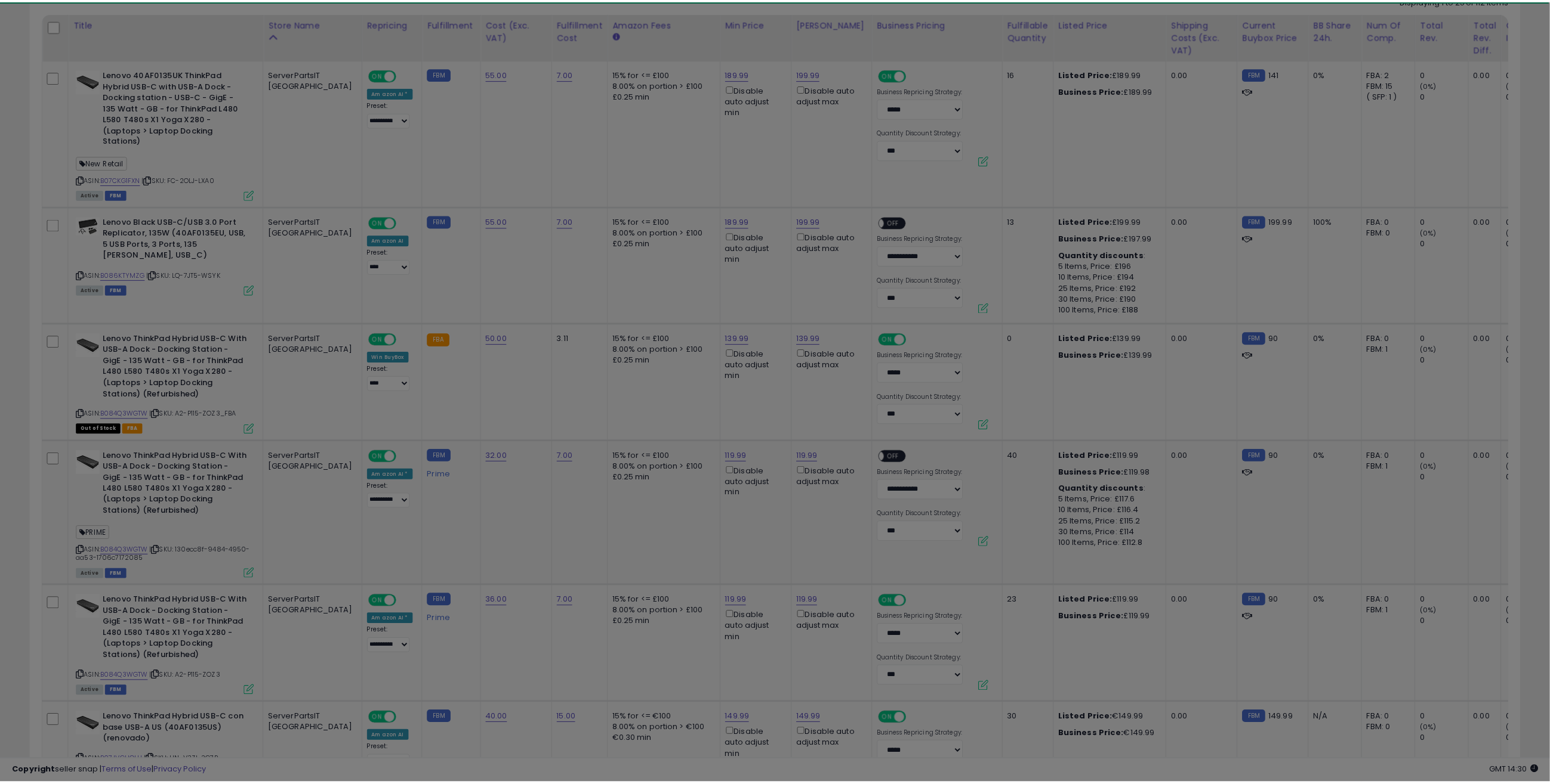
scroll to position [244, 872]
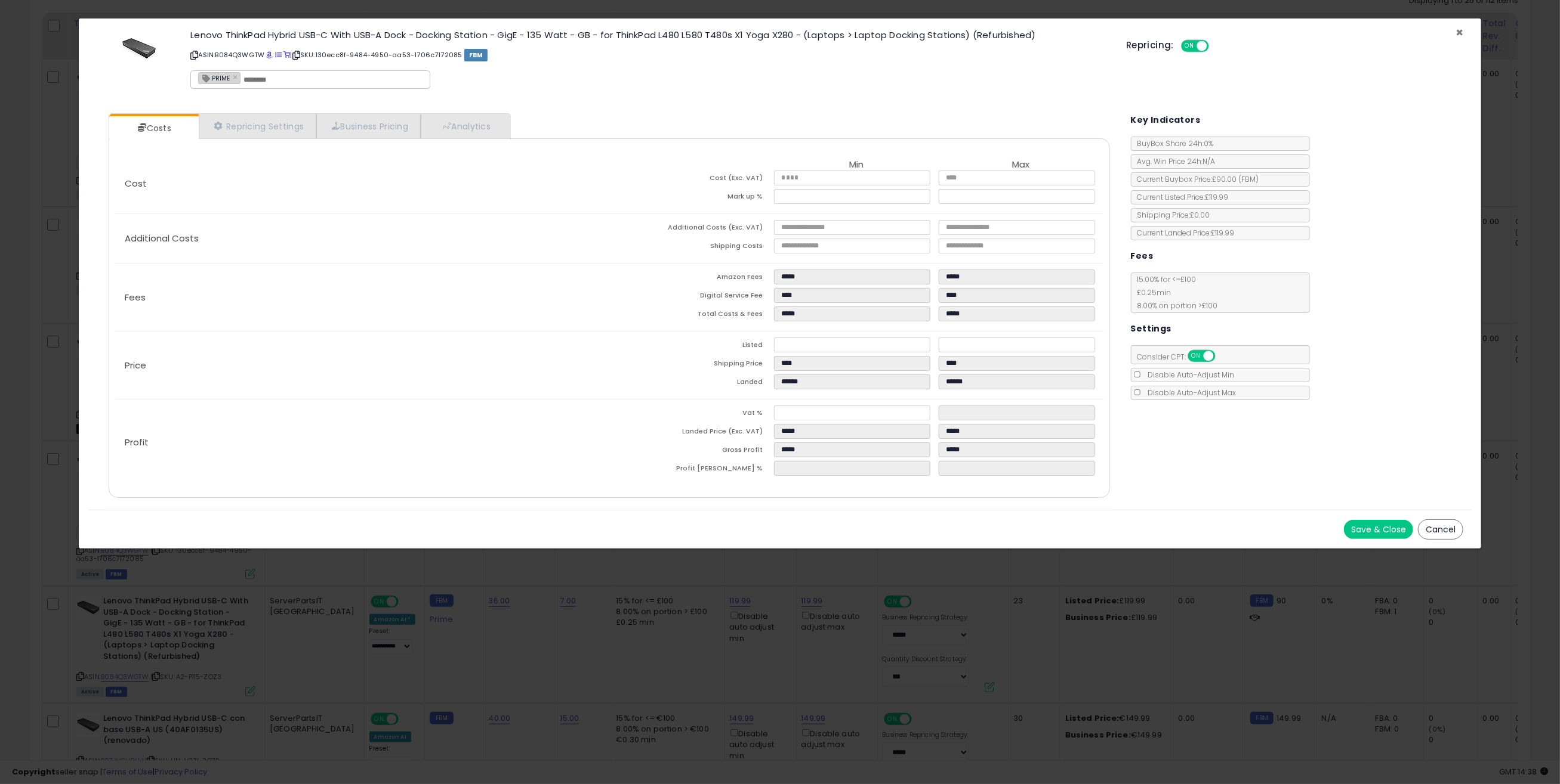
click at [1460, 31] on span "×" at bounding box center [1459, 32] width 8 height 17
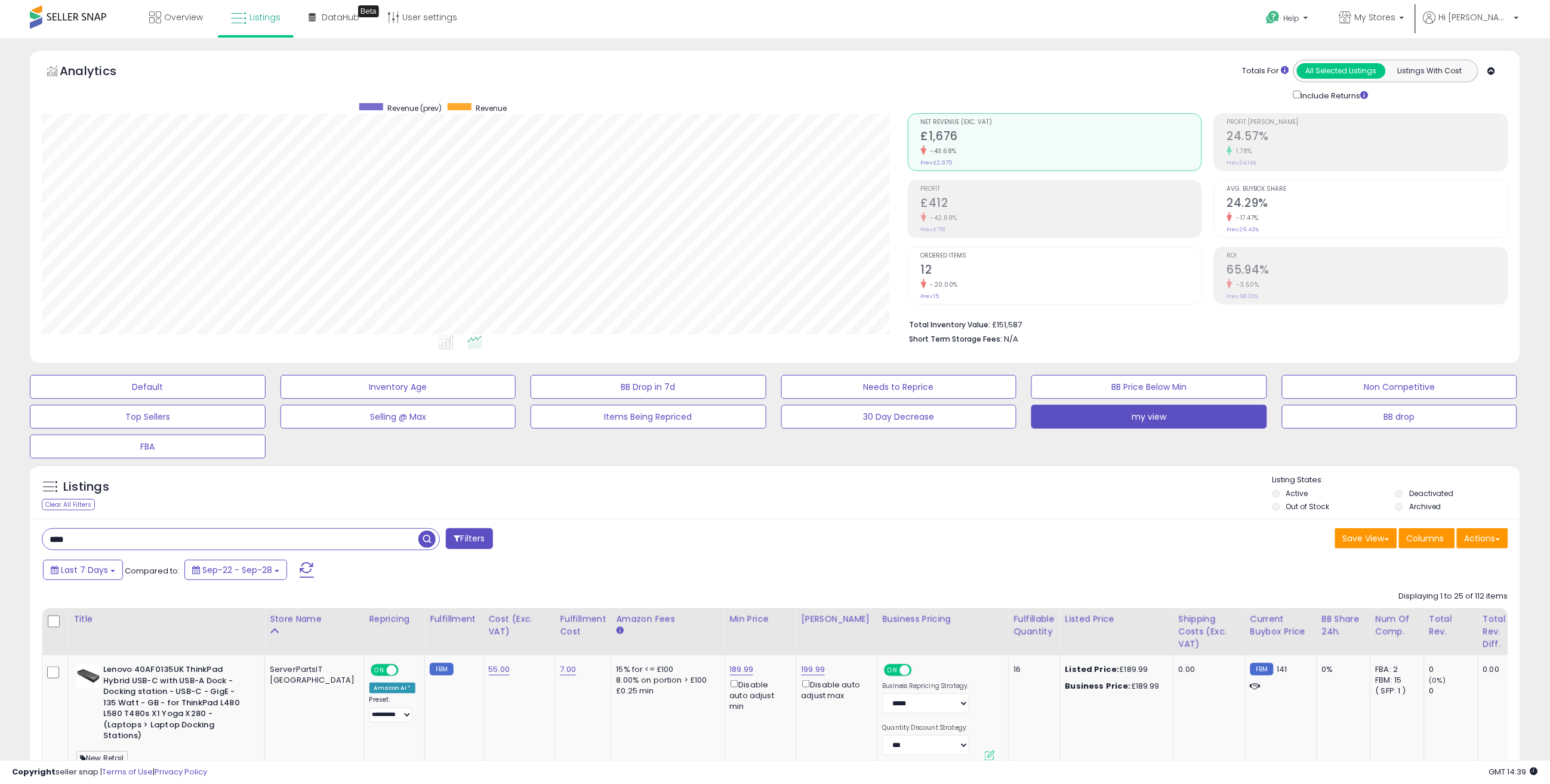
scroll to position [0, 0]
click at [302, 612] on th "Store Name" at bounding box center [314, 632] width 100 height 47
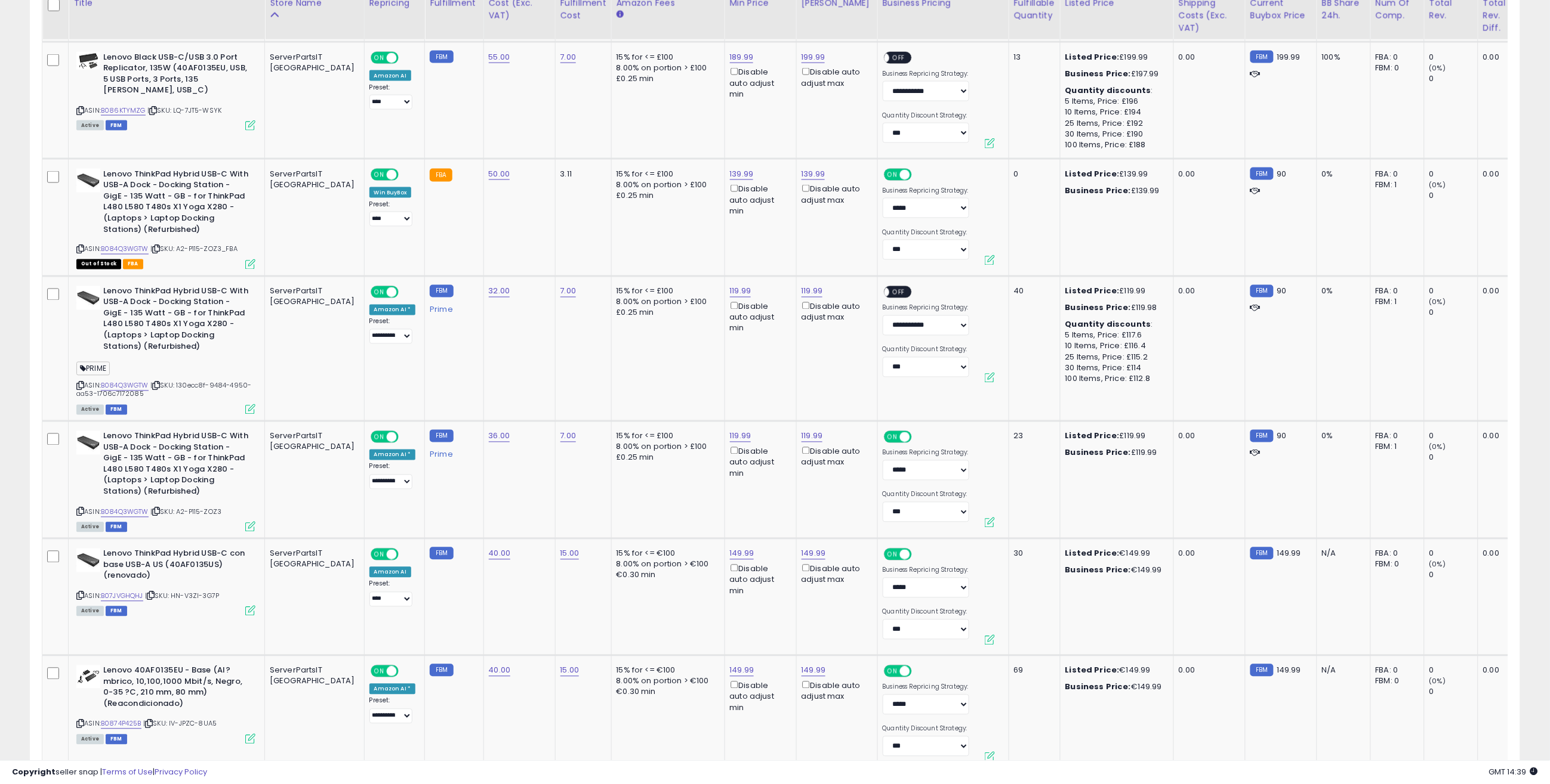
scroll to position [795, 0]
